Goal: Task Accomplishment & Management: Manage account settings

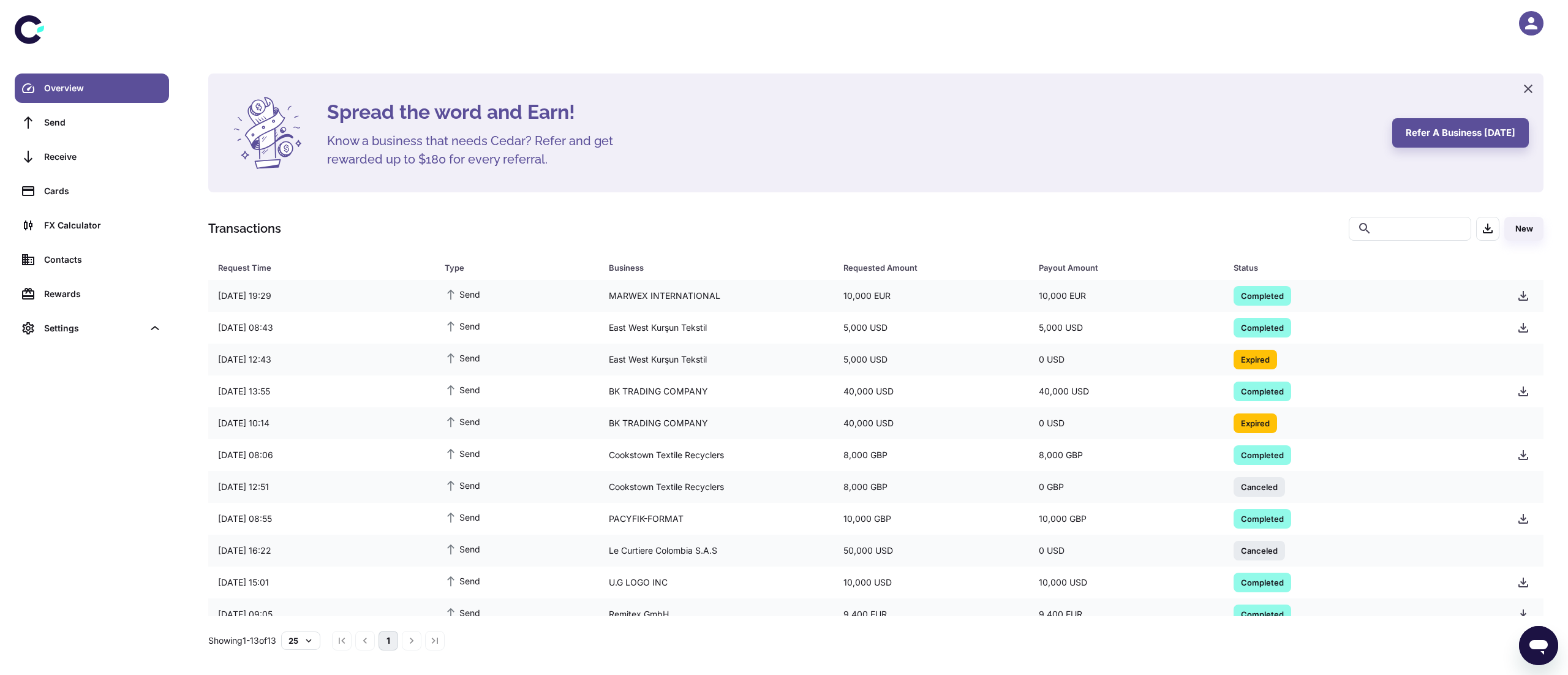
click at [1517, 21] on div at bounding box center [876, 23] width 1383 height 47
click at [1527, 23] on icon "button" at bounding box center [1531, 23] width 18 height 18
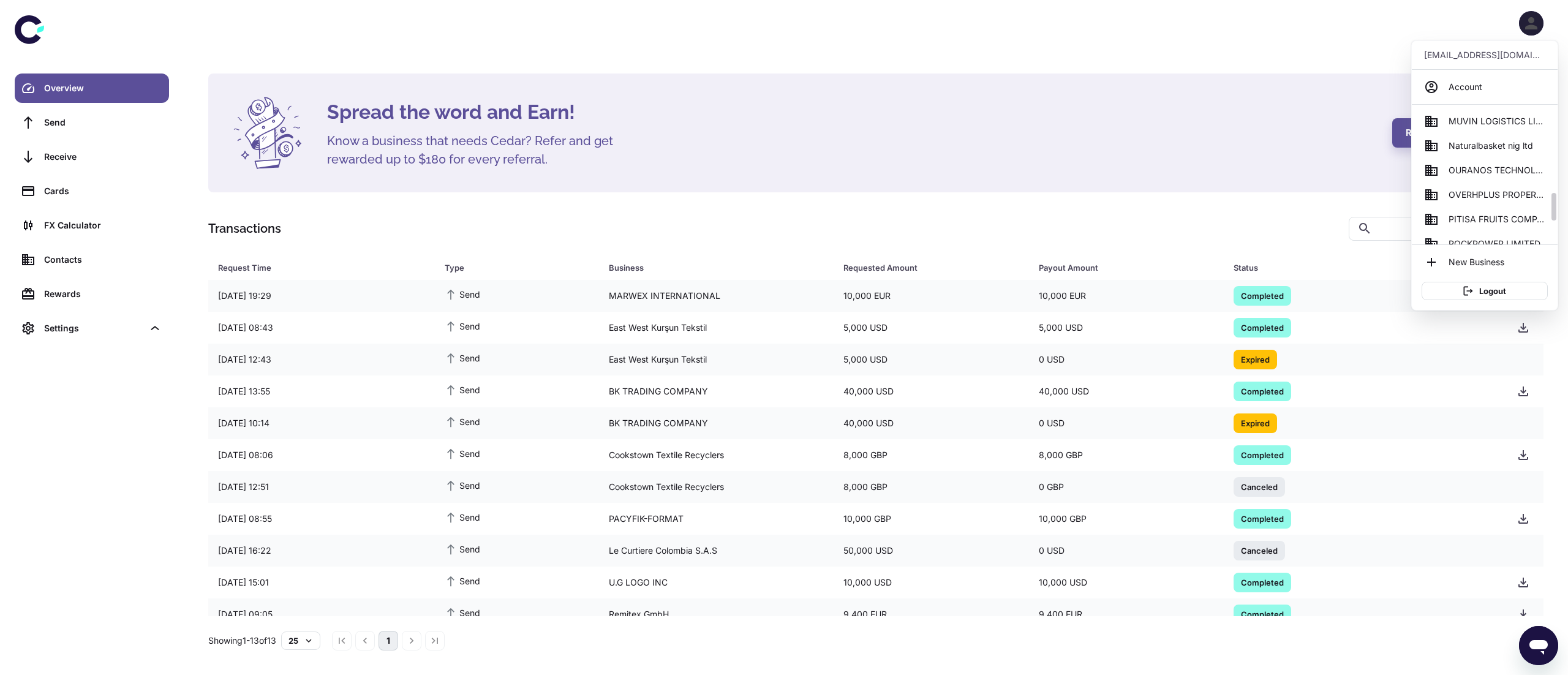
scroll to position [444, 0]
click at [1483, 150] on span "Naturalbasket nig ltd" at bounding box center [1490, 144] width 85 height 14
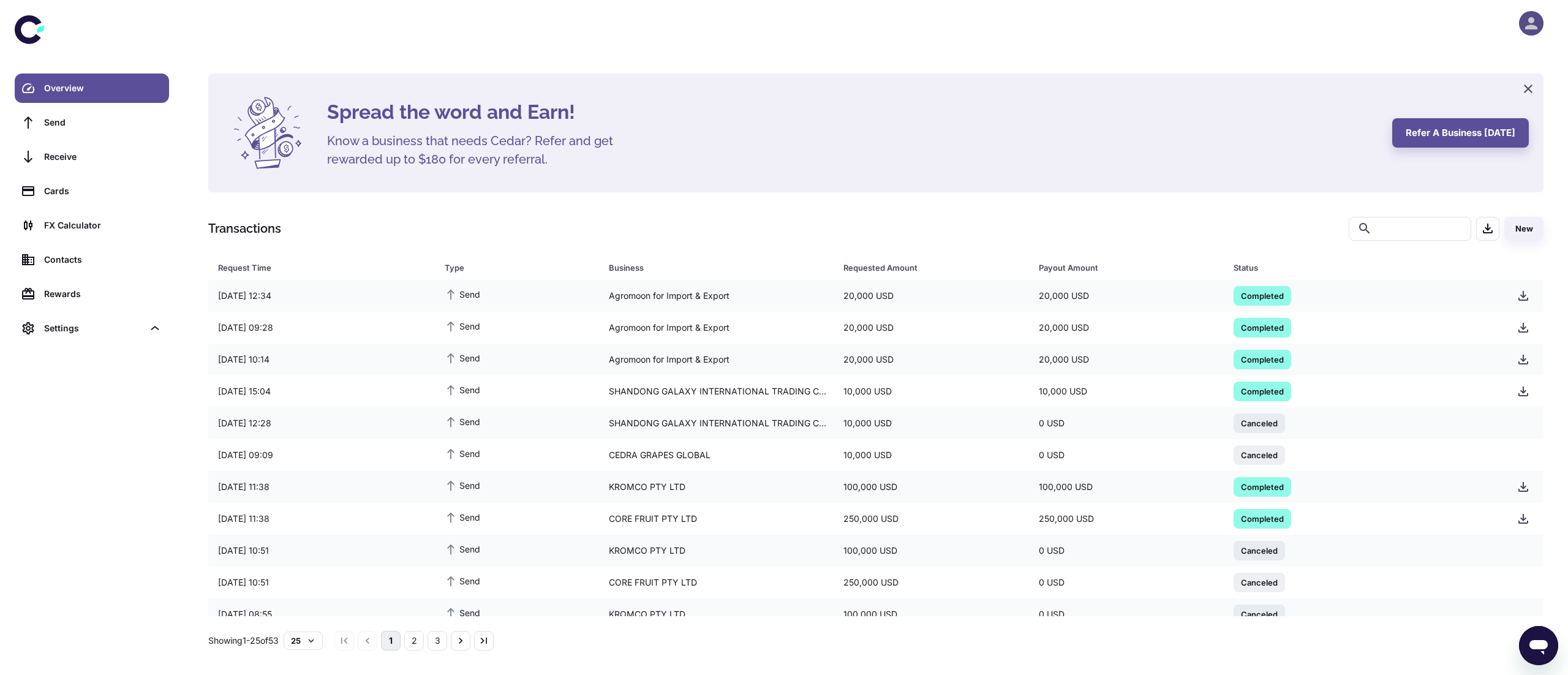
click at [1534, 29] on icon "button" at bounding box center [1531, 23] width 12 height 12
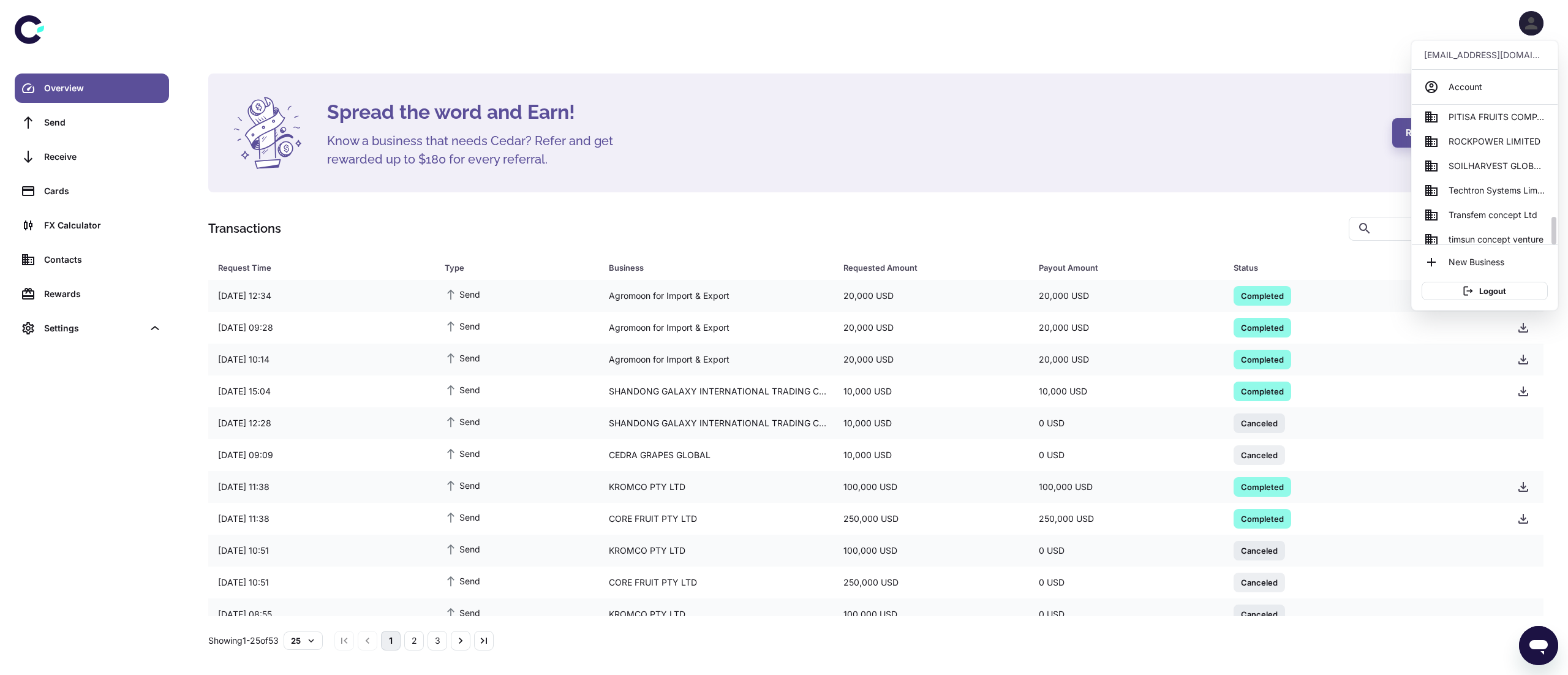
scroll to position [547, 0]
click at [1502, 166] on span "SOILHARVEST GLOBAL BUSINESS SERVICES" at bounding box center [1496, 163] width 97 height 14
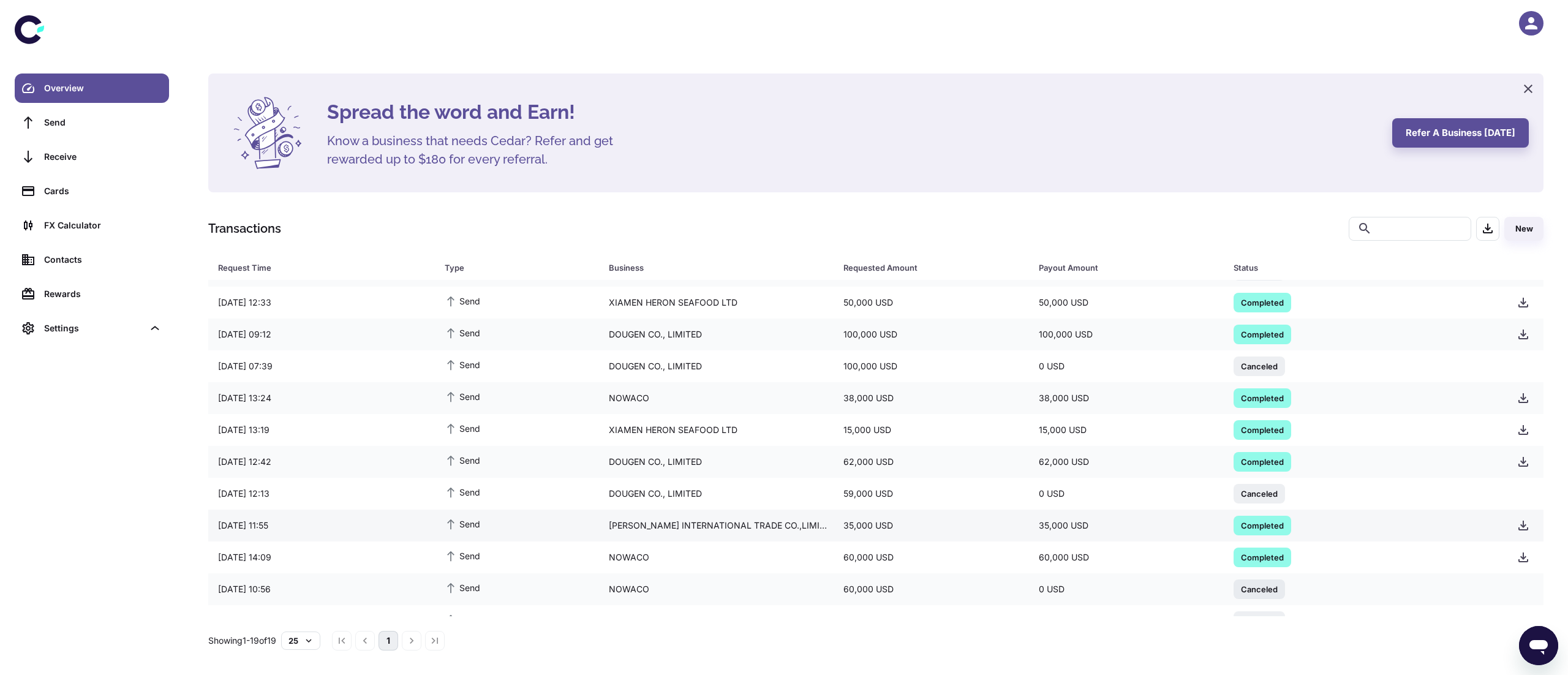
scroll to position [99, 0]
